Goal: Information Seeking & Learning: Learn about a topic

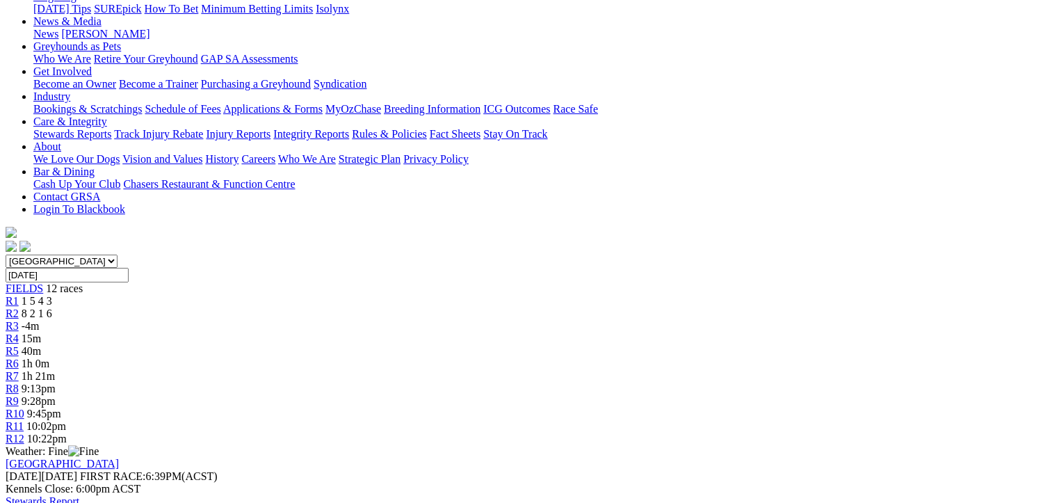
scroll to position [139, 0]
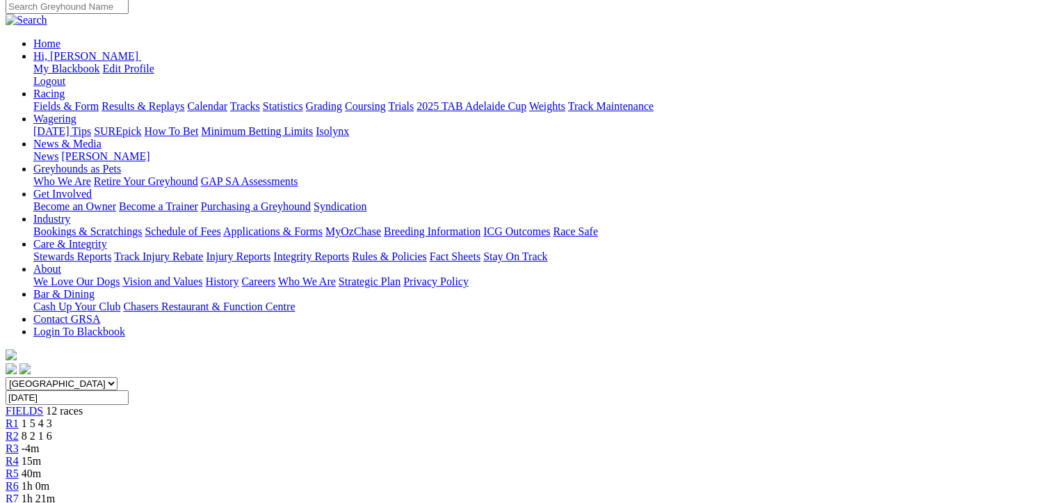
click at [52, 430] on span "8 2 1 6" at bounding box center [37, 436] width 31 height 12
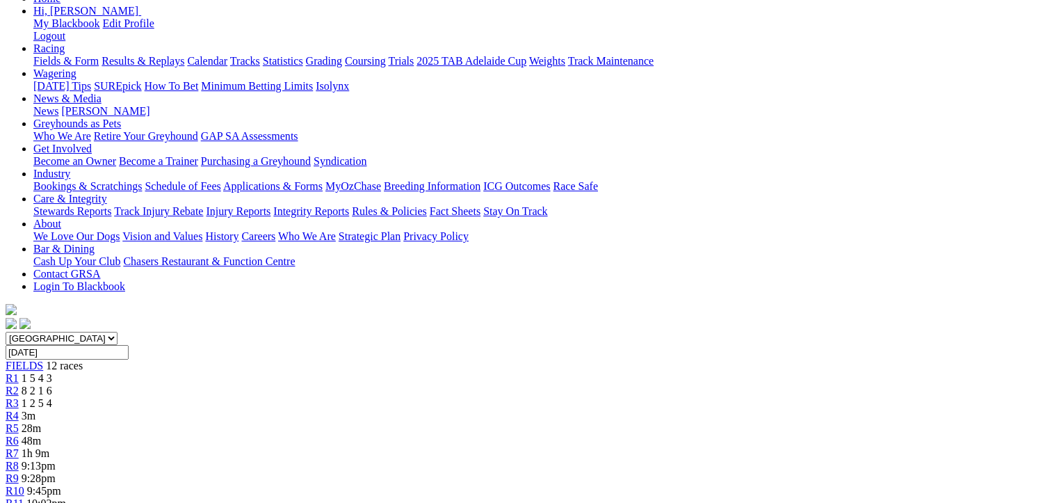
scroll to position [209, 0]
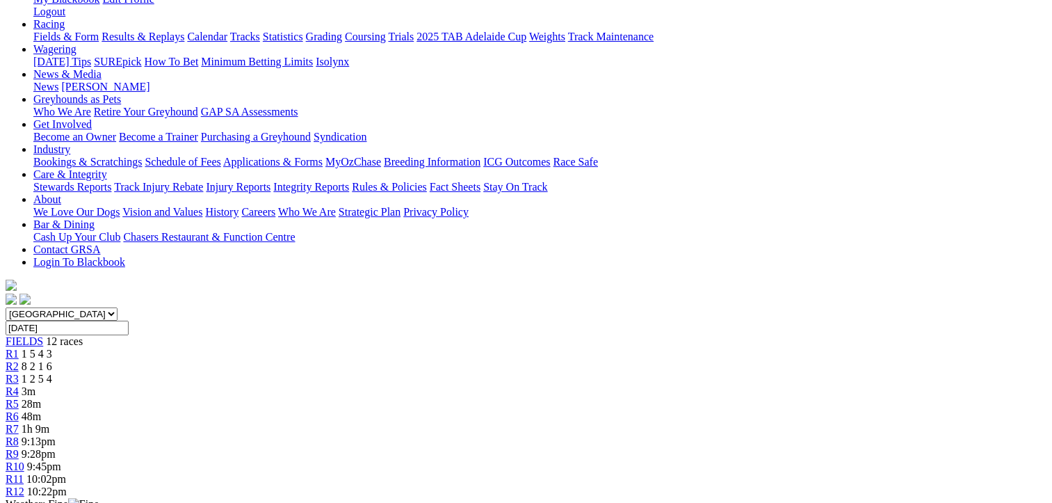
click at [52, 373] on span "1 2 5 4" at bounding box center [37, 379] width 31 height 12
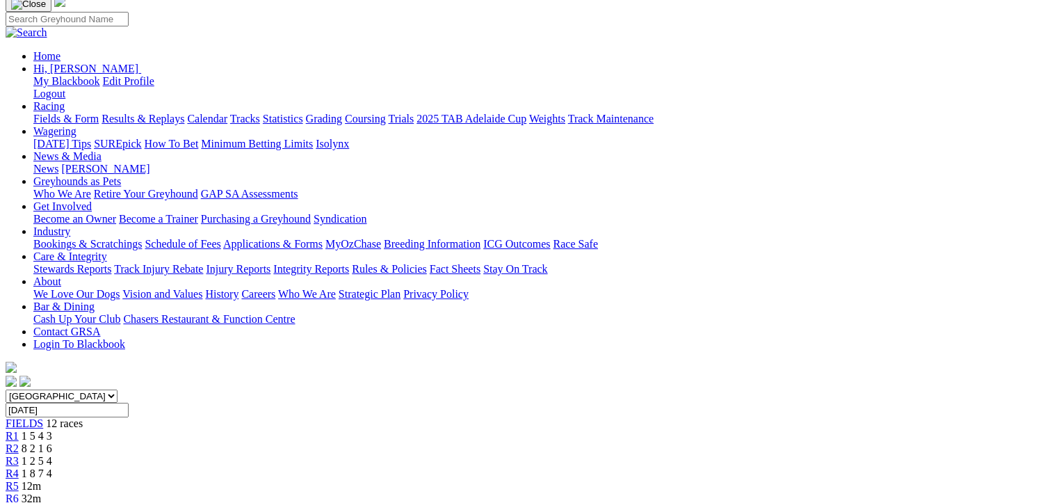
scroll to position [139, 0]
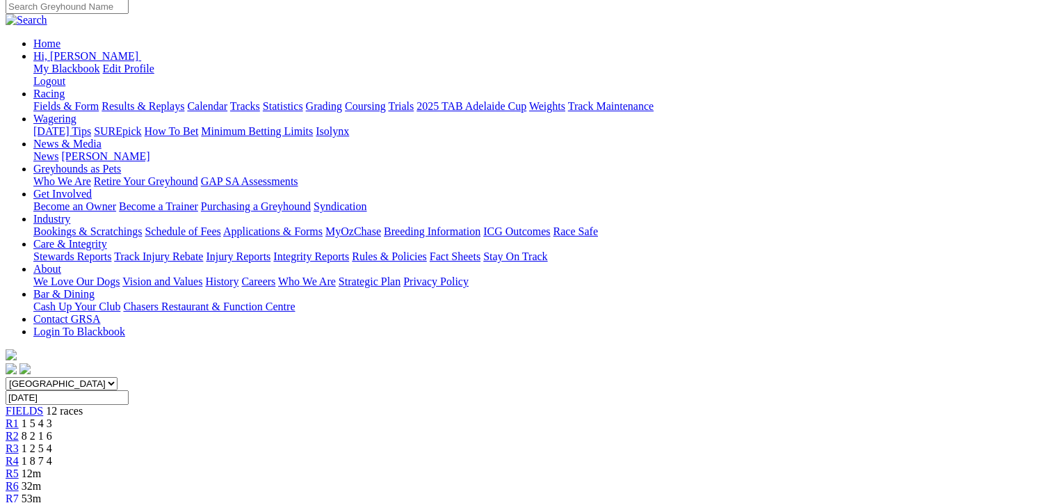
click at [52, 442] on span "1 2 5 4" at bounding box center [37, 448] width 31 height 12
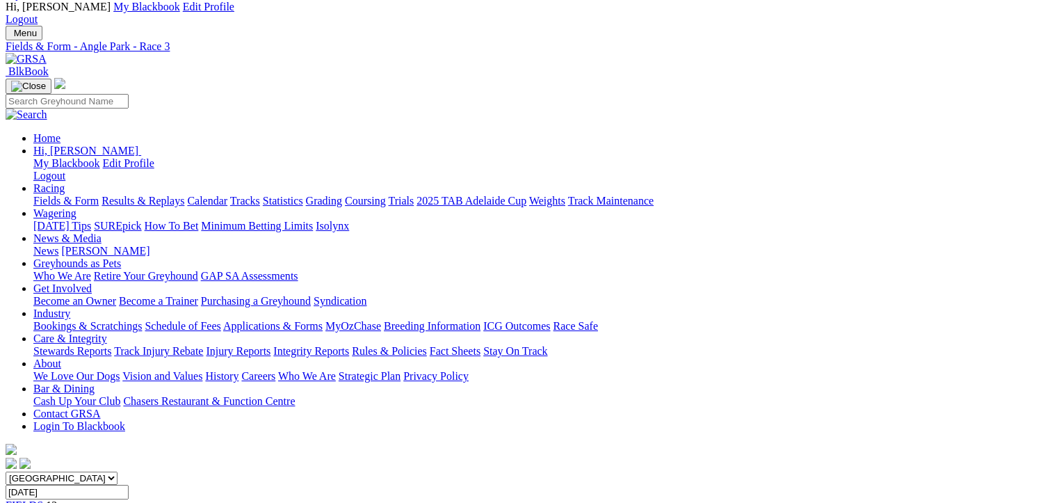
scroll to position [70, 0]
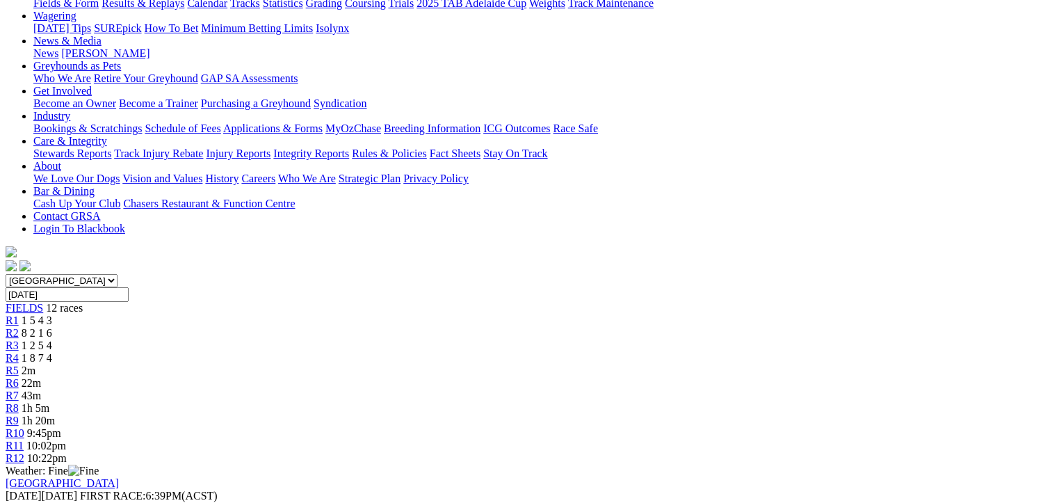
scroll to position [103, 0]
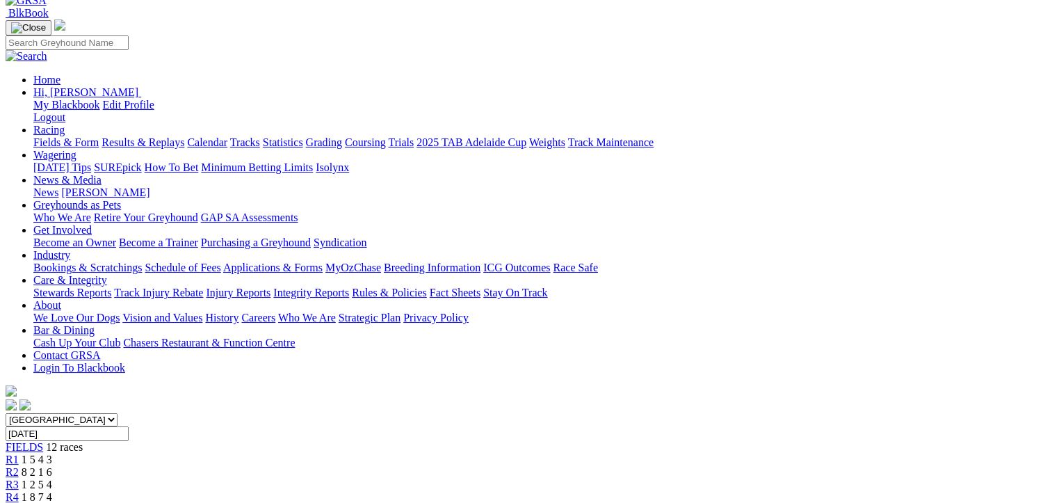
click at [396, 491] on div "R4 1 8 7 4" at bounding box center [526, 497] width 1041 height 13
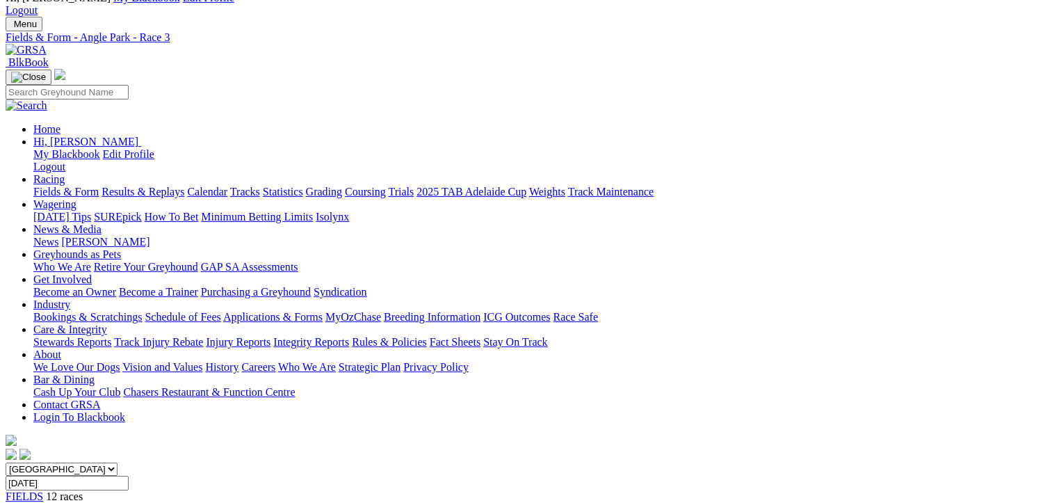
scroll to position [209, 0]
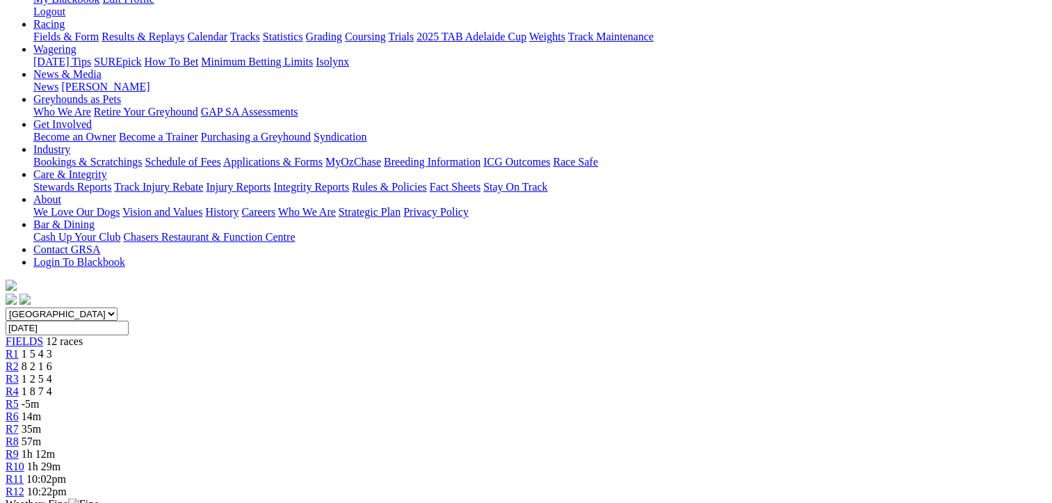
scroll to position [206, 0]
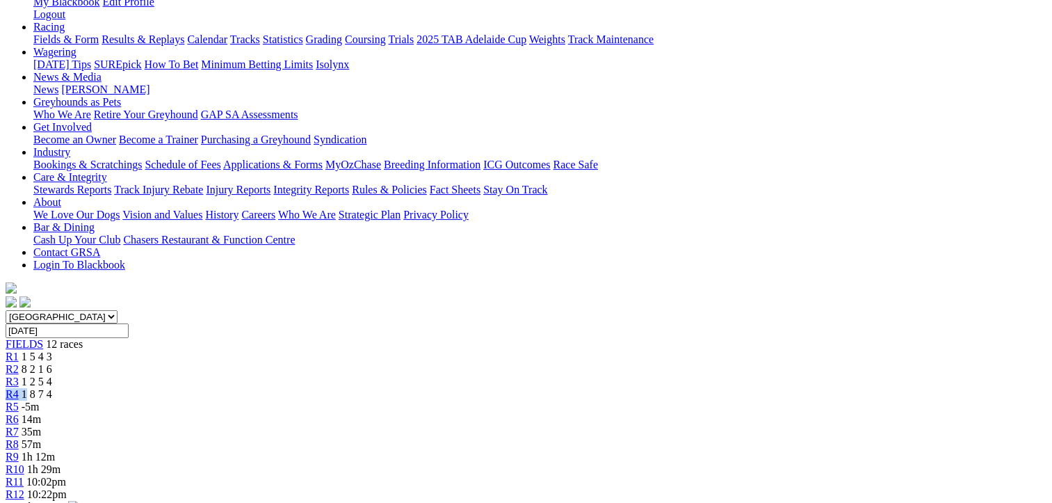
click at [392, 388] on div "R4 1 8 7 4" at bounding box center [526, 394] width 1041 height 13
click at [19, 388] on link "R4" at bounding box center [12, 394] width 13 height 12
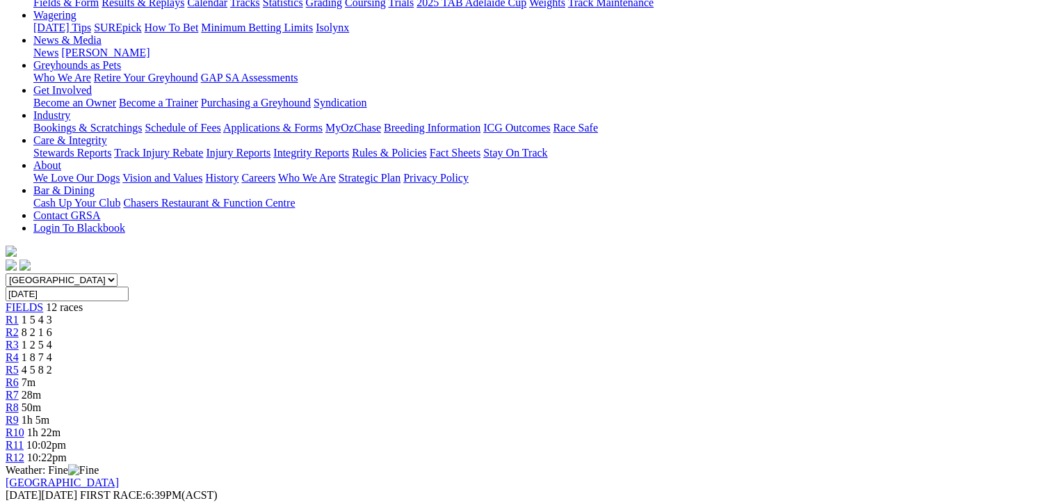
scroll to position [278, 0]
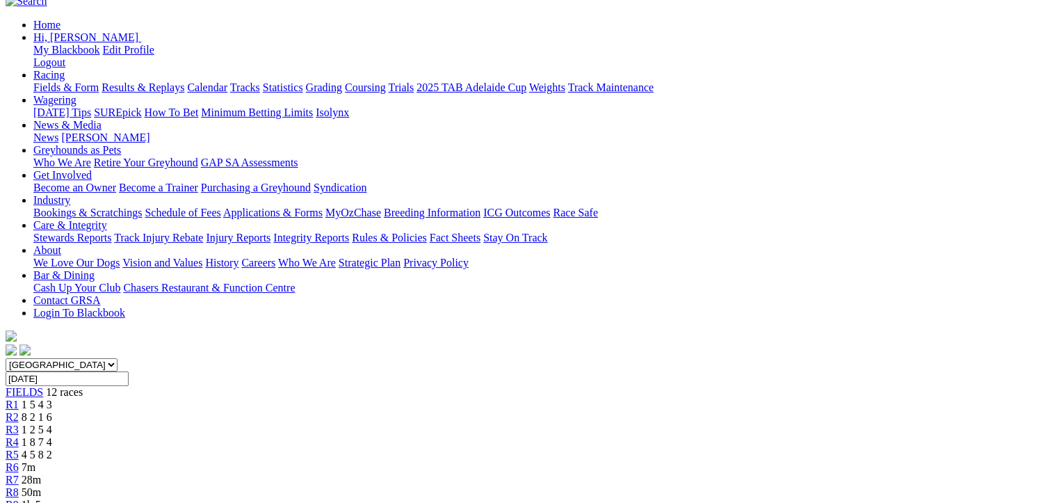
scroll to position [70, 0]
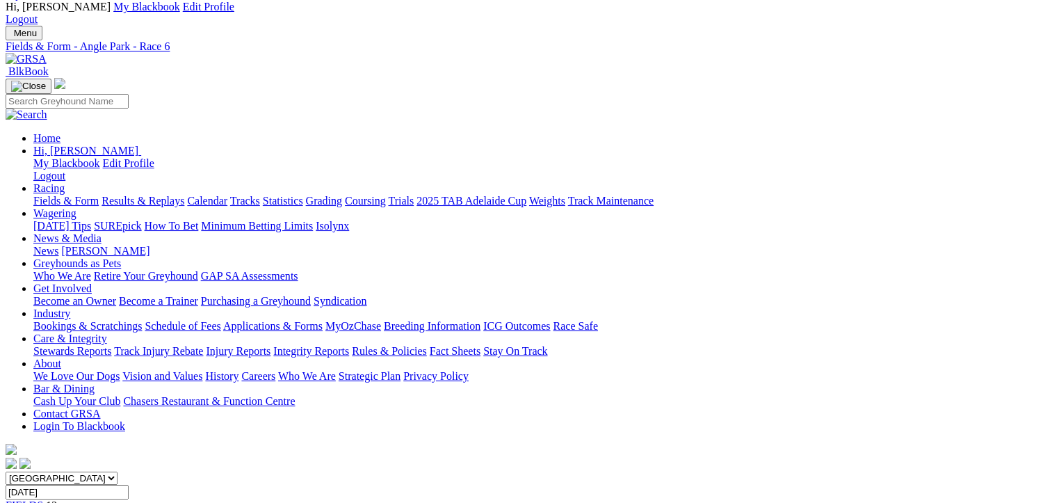
scroll to position [139, 0]
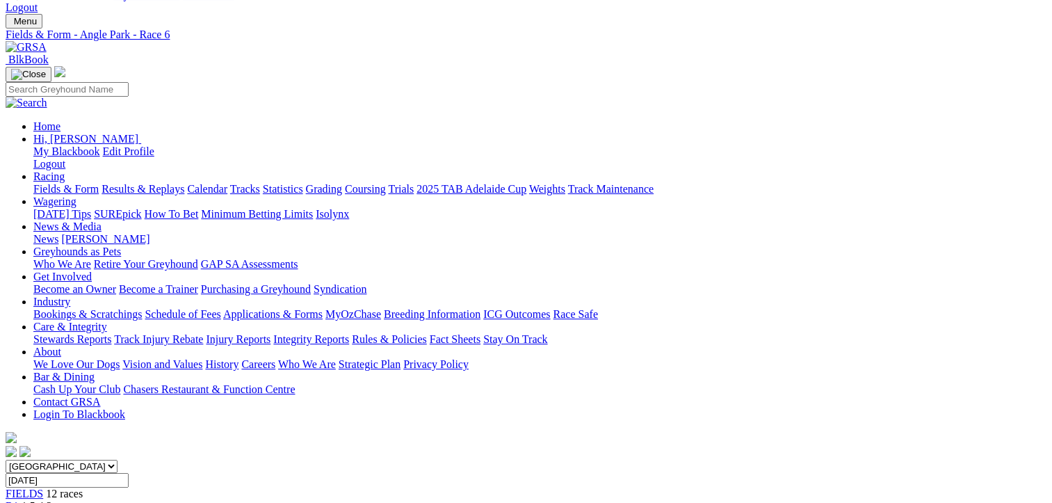
scroll to position [209, 0]
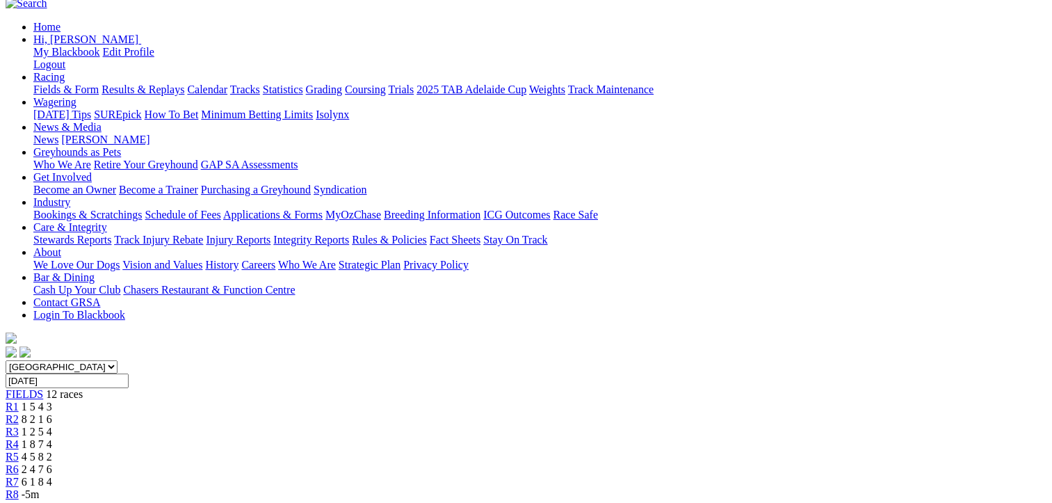
scroll to position [139, 0]
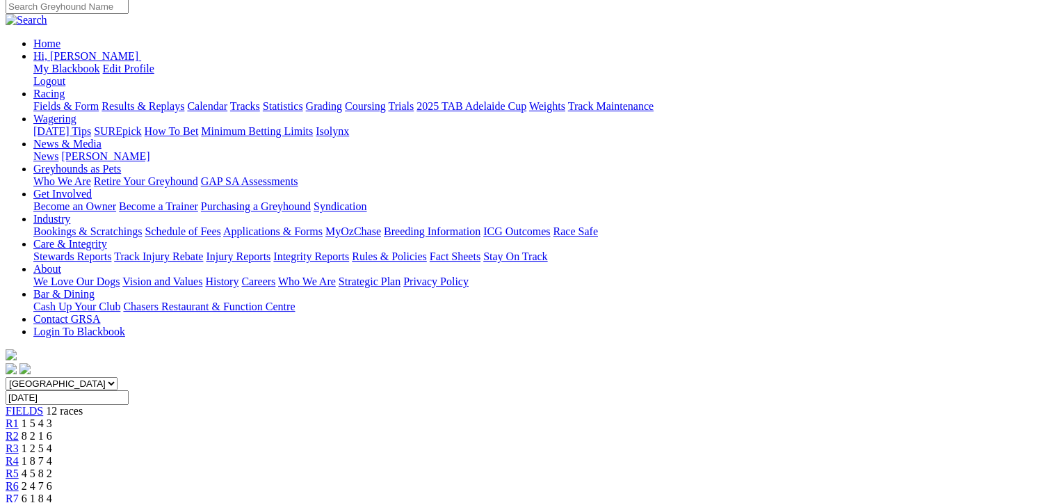
click at [52, 467] on span "4 5 8 2" at bounding box center [37, 473] width 31 height 12
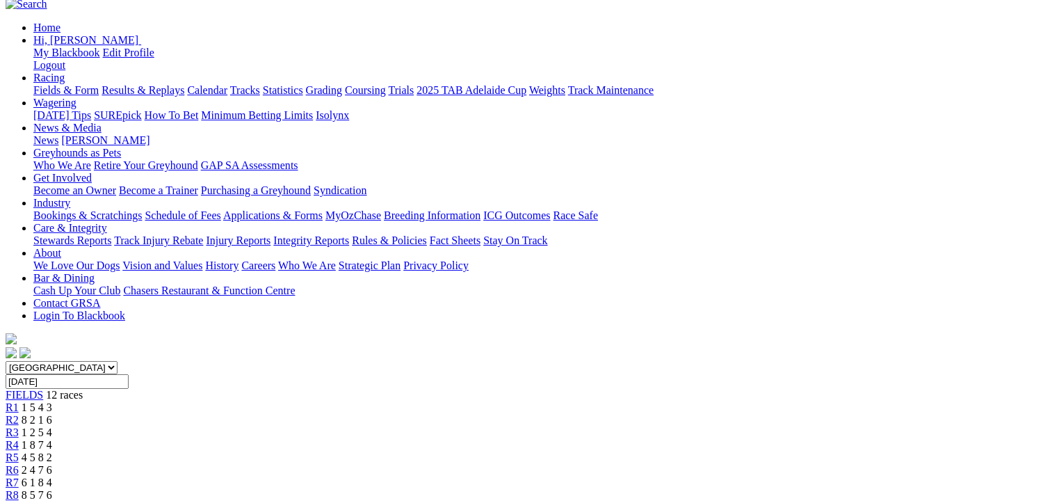
scroll to position [70, 0]
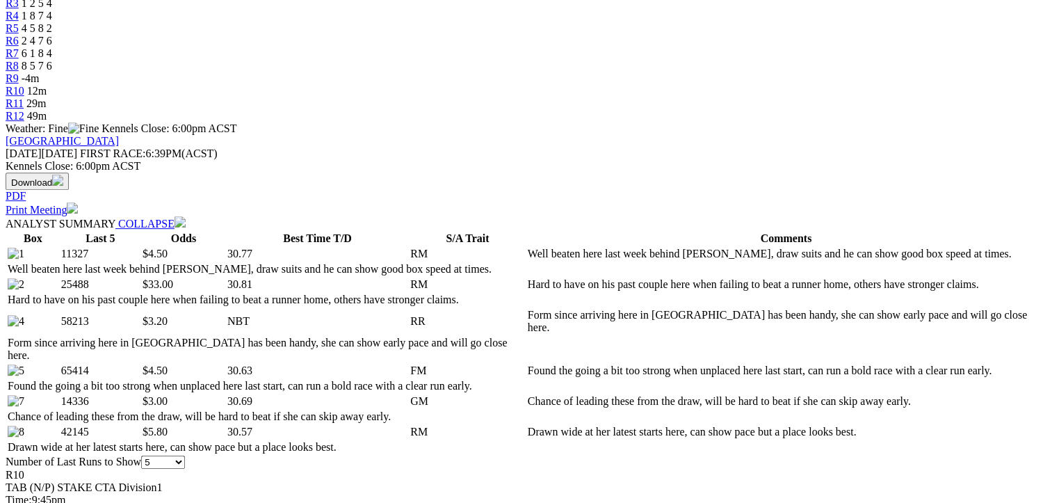
scroll to position [835, 0]
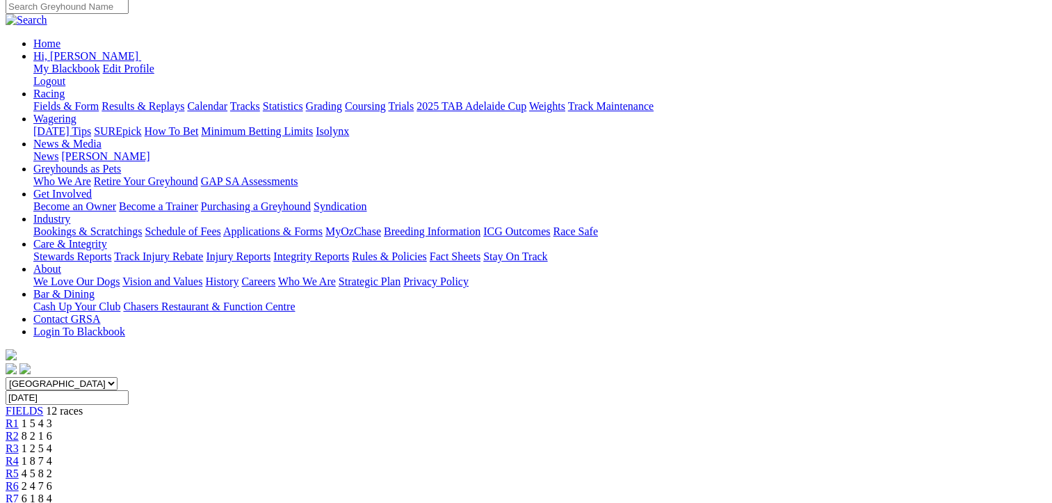
scroll to position [209, 0]
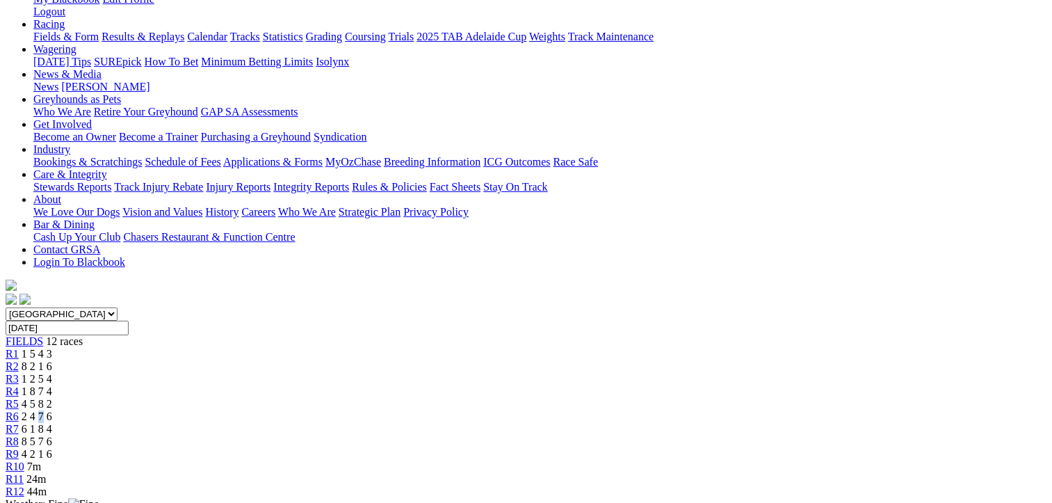
click at [540, 410] on div "R6 2 4 7 6" at bounding box center [526, 416] width 1041 height 13
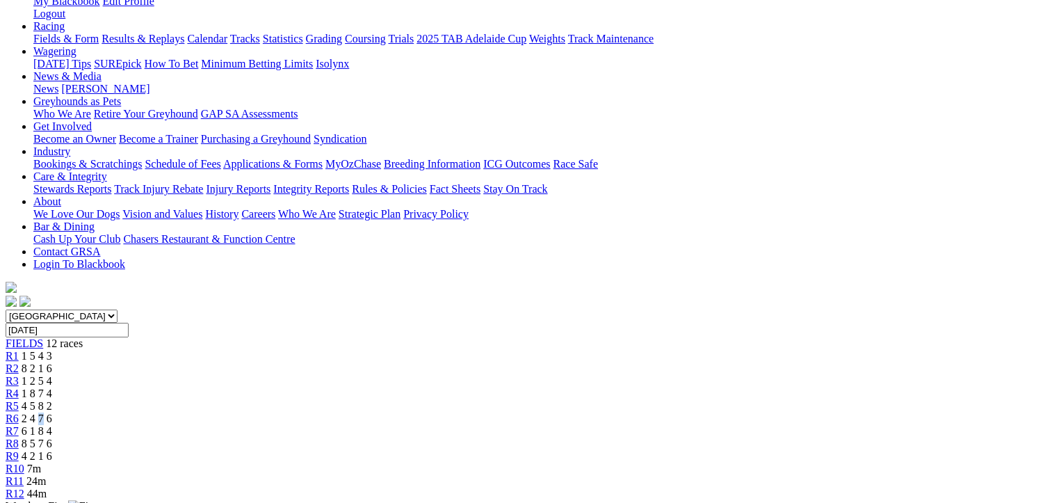
click at [19, 412] on span "R6" at bounding box center [12, 418] width 13 height 12
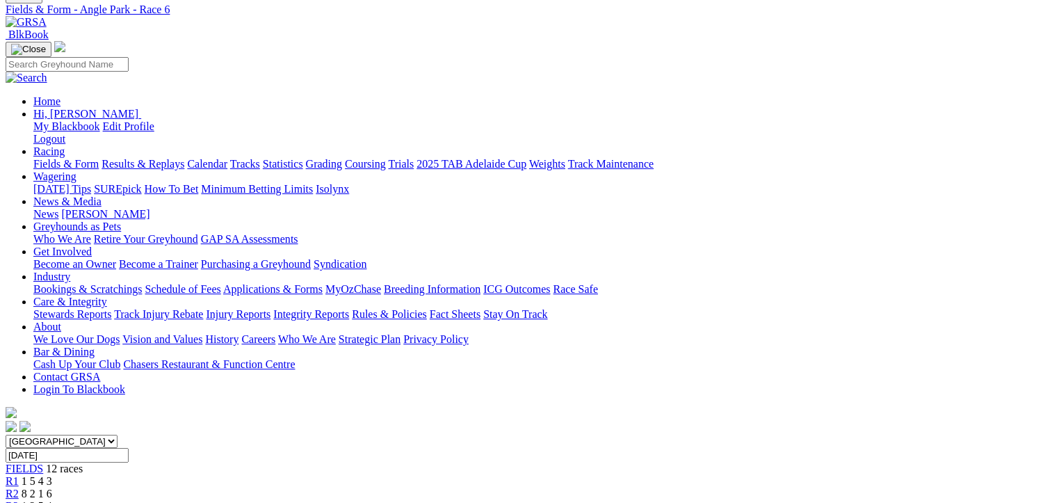
scroll to position [278, 0]
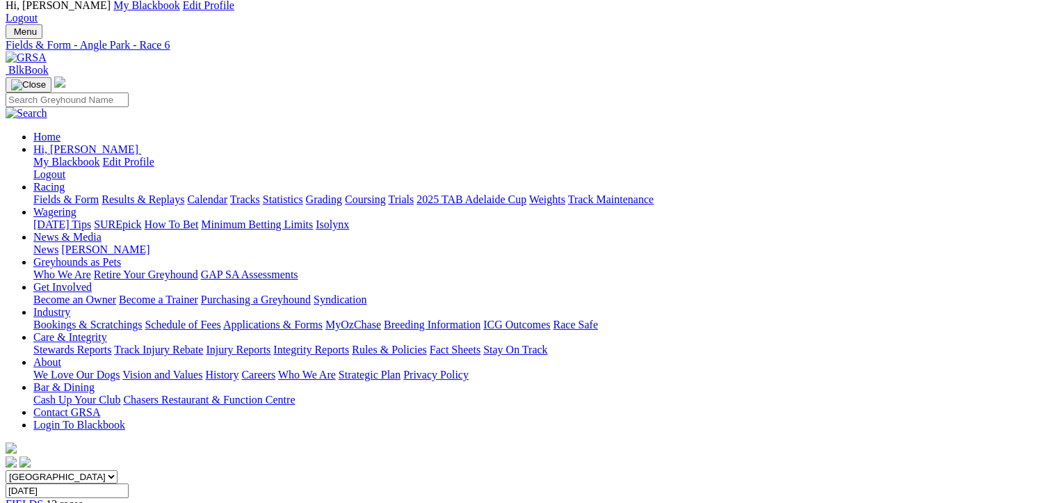
scroll to position [0, 0]
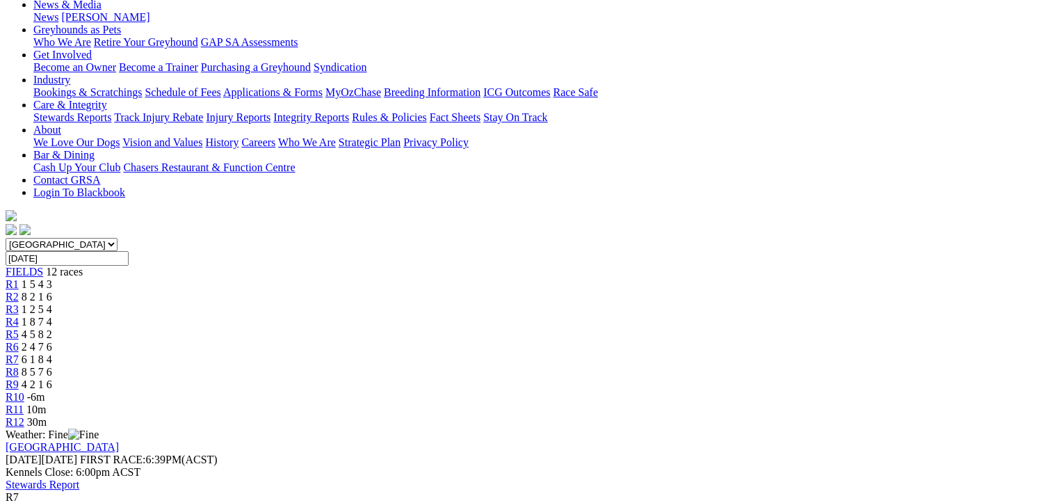
scroll to position [278, 0]
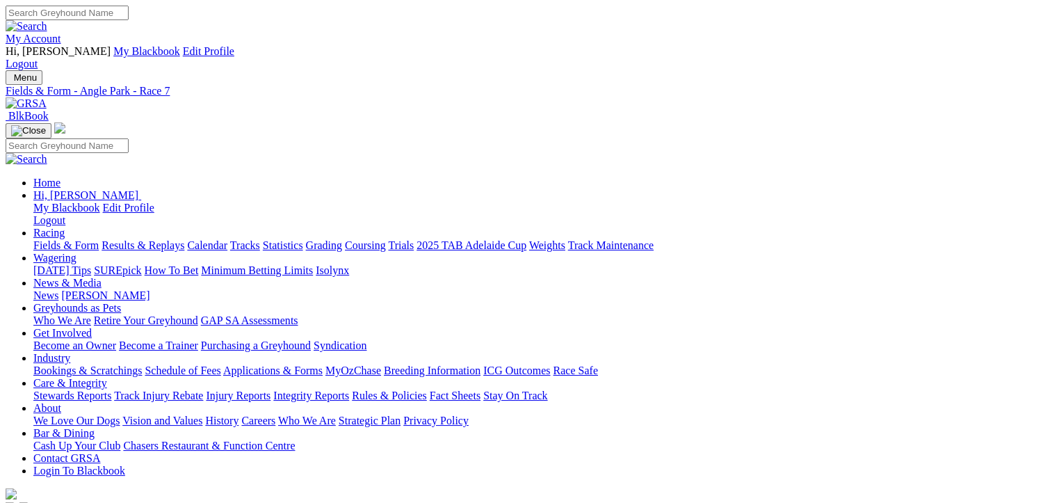
scroll to position [0, 0]
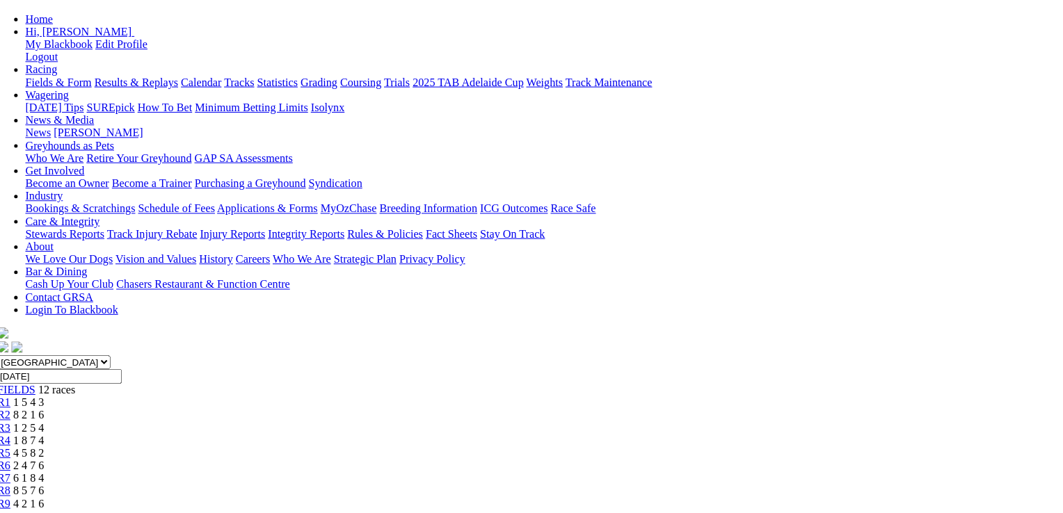
scroll to position [278, 8]
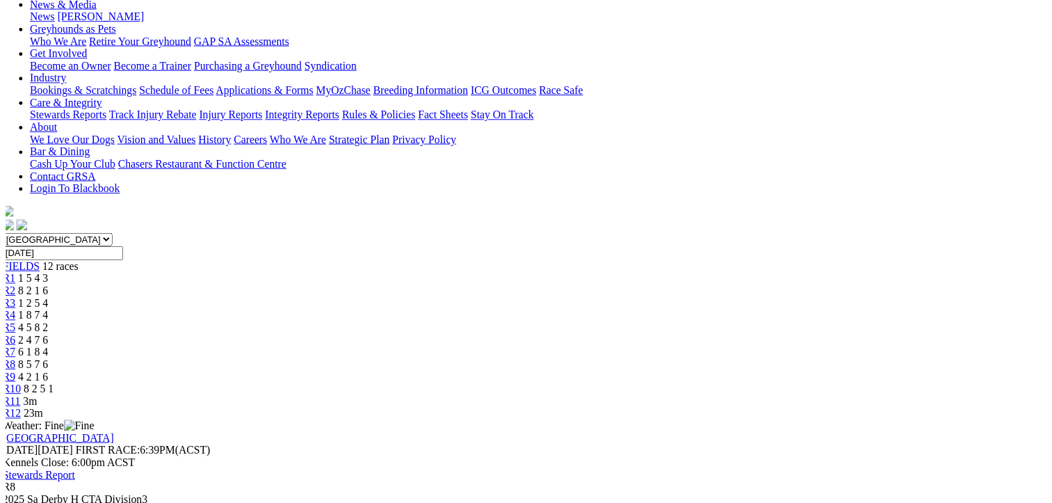
scroll to position [278, 0]
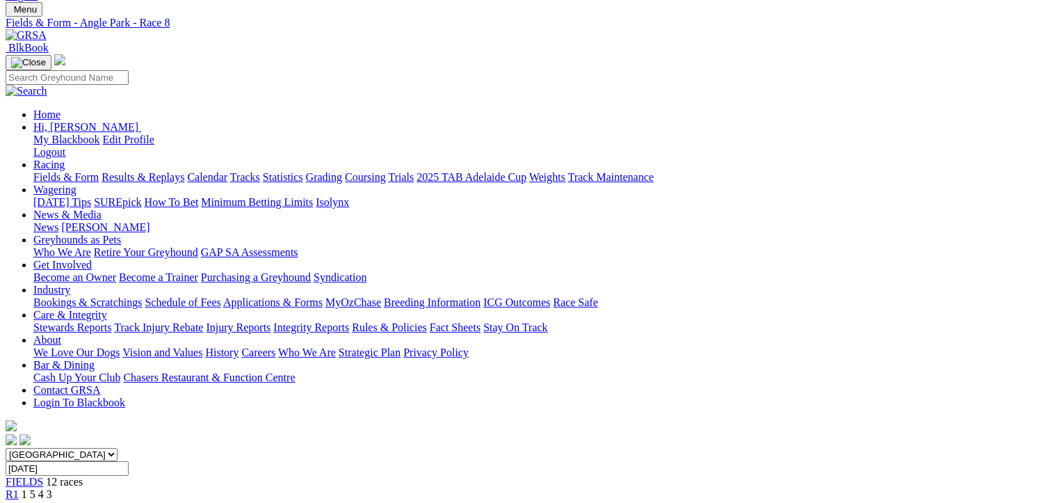
scroll to position [0, 0]
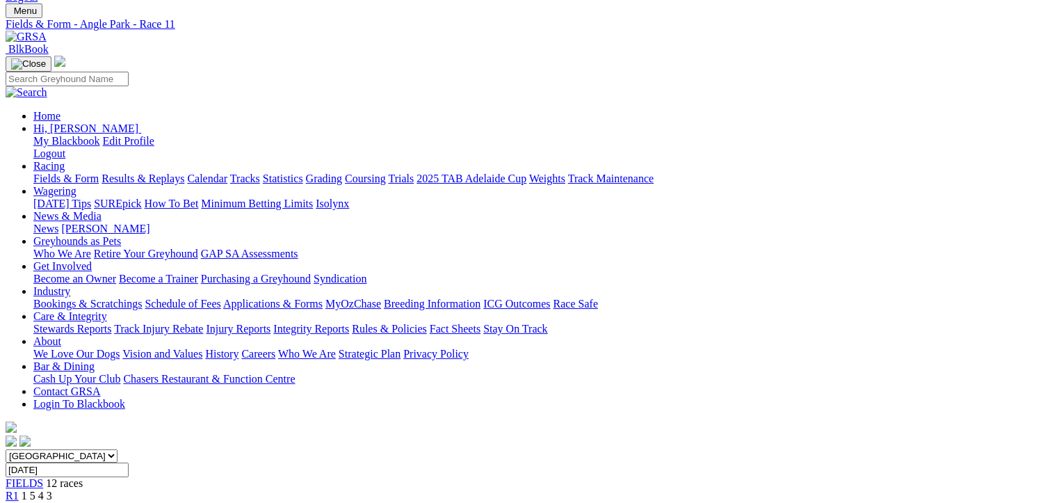
scroll to position [70, 0]
